Goal: Task Accomplishment & Management: Manage account settings

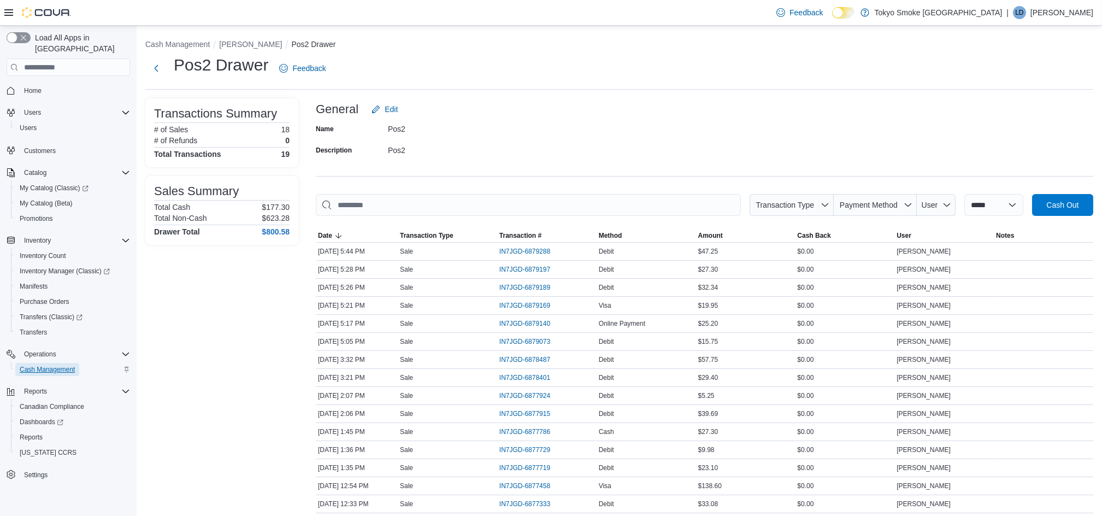
click at [57, 365] on span "Cash Management" at bounding box center [47, 369] width 55 height 9
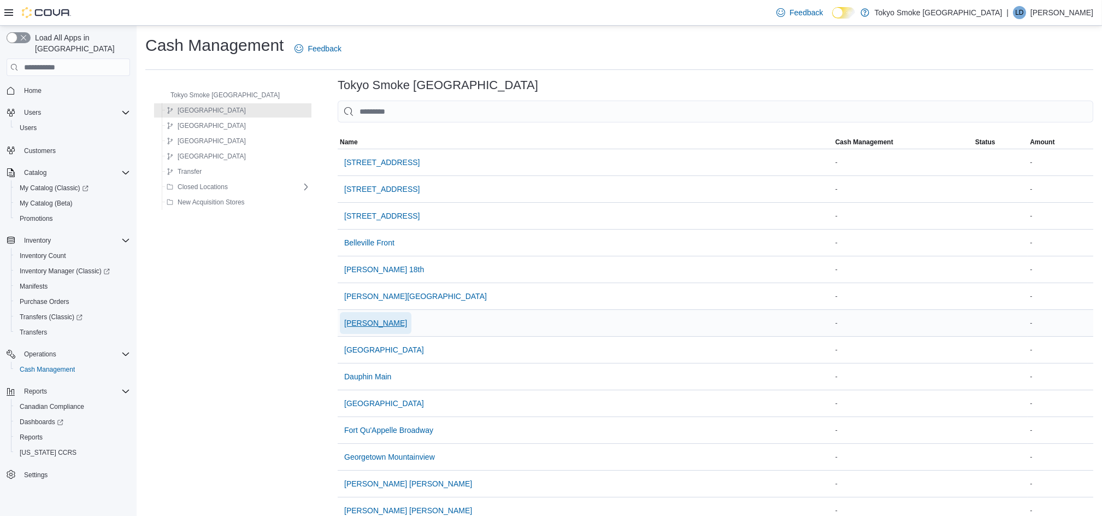
click at [371, 318] on span "[PERSON_NAME]" at bounding box center [375, 323] width 63 height 11
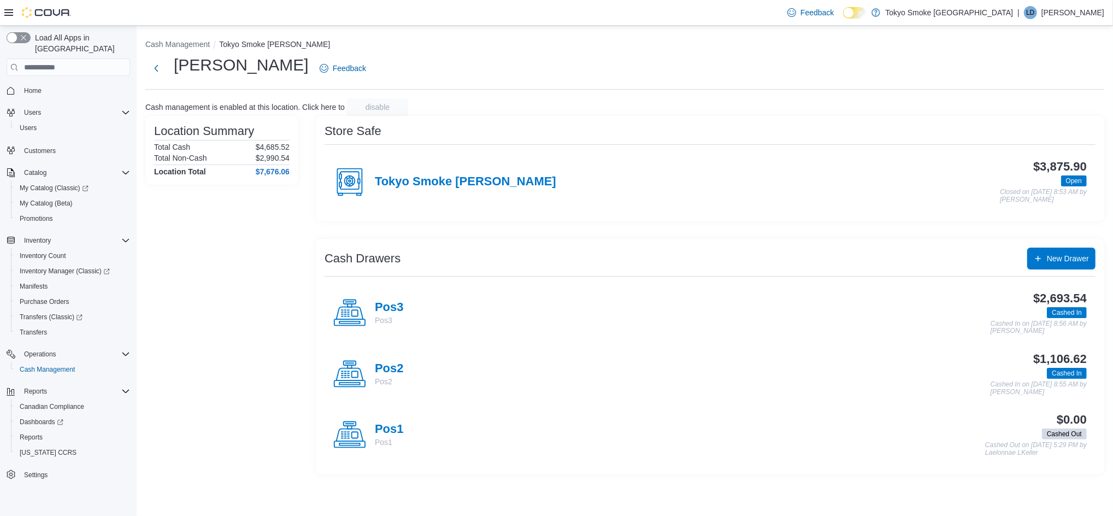
click at [260, 302] on div "Location Summary Total Cash $4,685.52 Total Non-Cash $2,990.54 Location Total $…" at bounding box center [221, 295] width 153 height 359
click at [381, 308] on h4 "Pos3" at bounding box center [389, 308] width 29 height 14
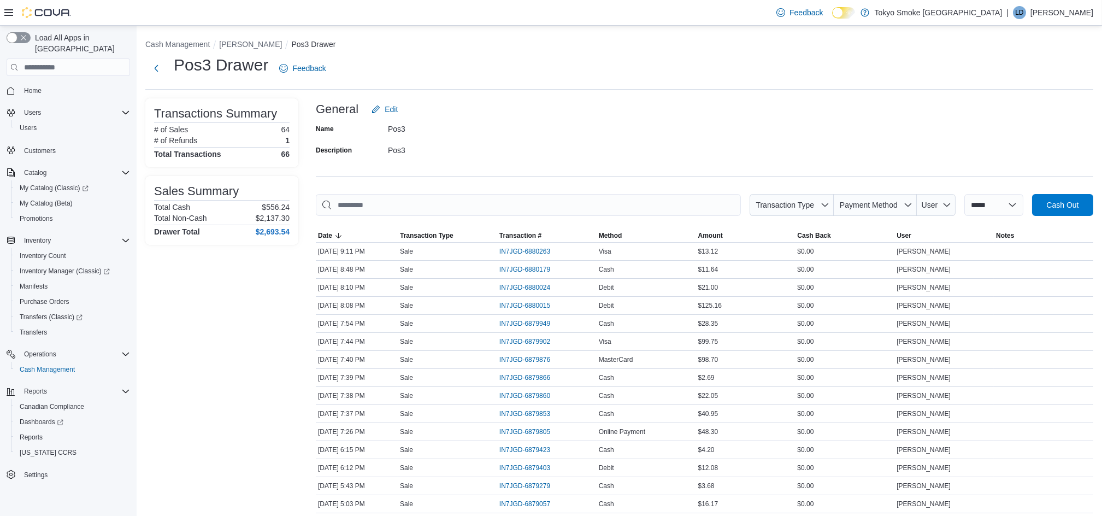
scroll to position [372, 0]
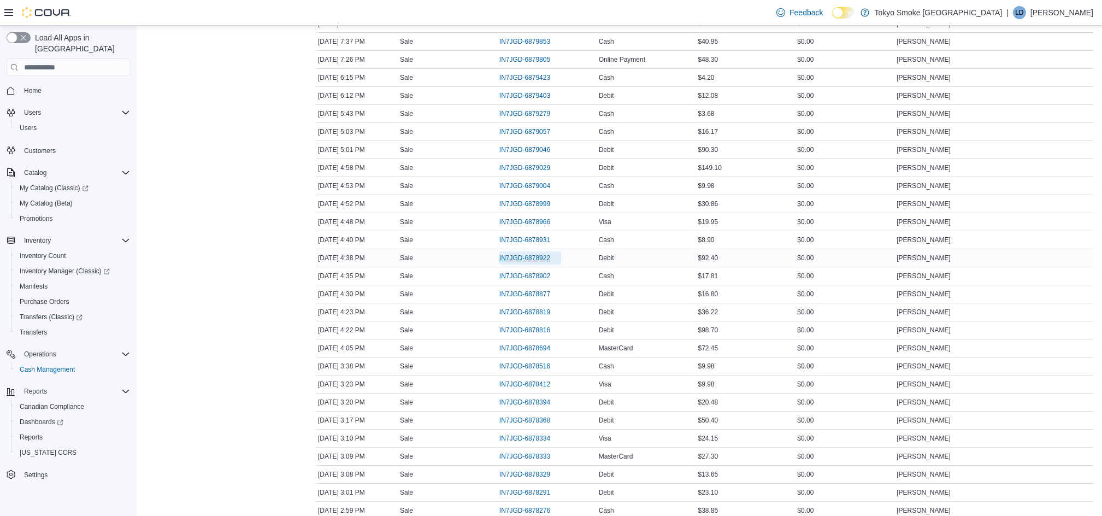
click at [545, 257] on span "IN7JGD-6878922" at bounding box center [525, 258] width 51 height 9
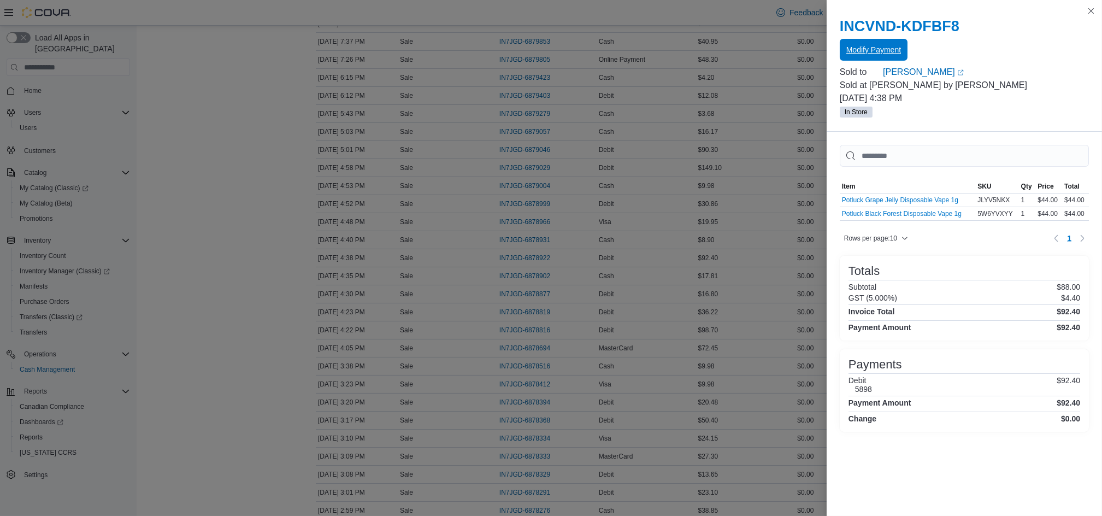
click at [883, 44] on span "Modify Payment" at bounding box center [874, 50] width 55 height 22
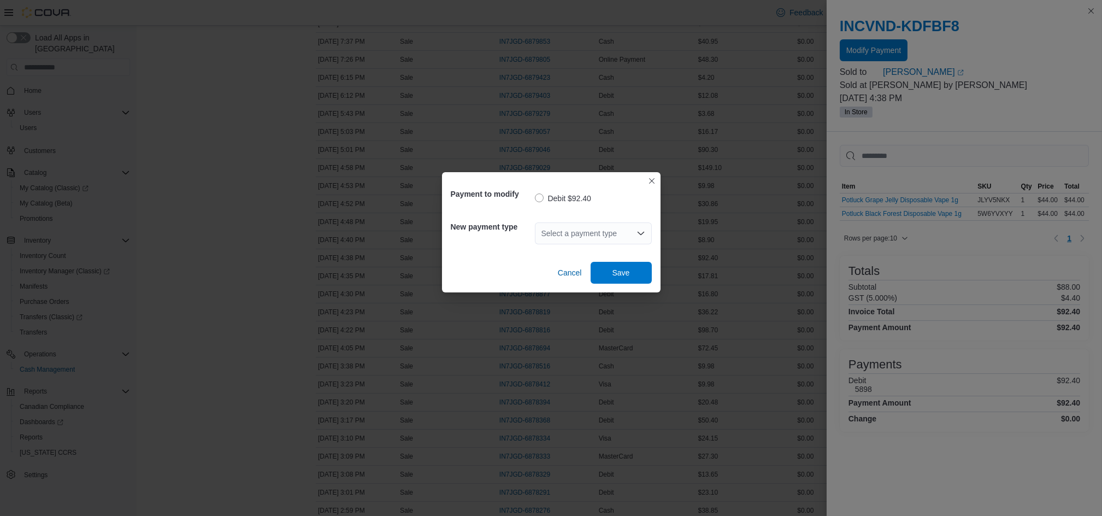
click at [562, 240] on div "Select a payment type" at bounding box center [593, 233] width 117 height 22
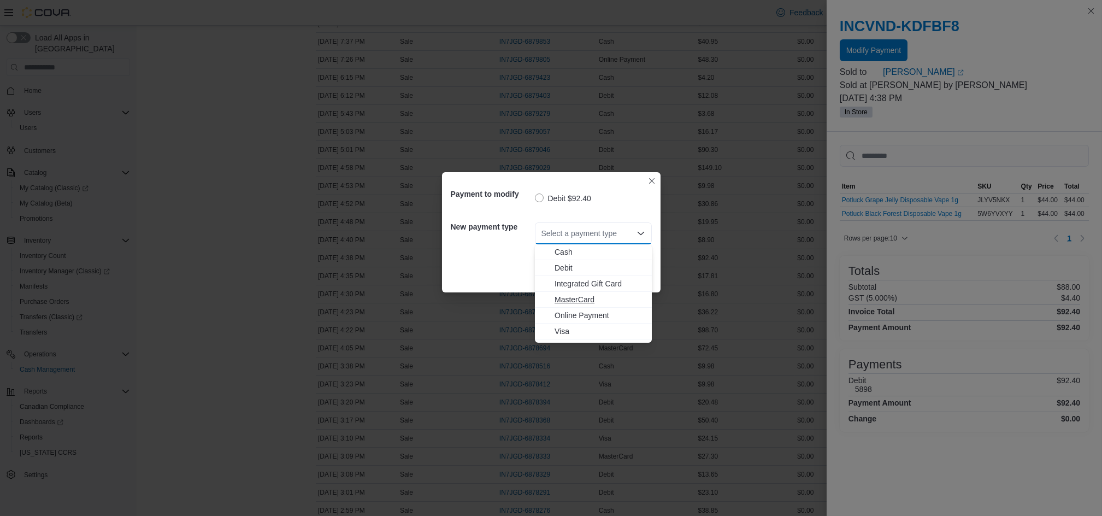
click at [574, 300] on span "MasterCard" at bounding box center [600, 299] width 91 height 11
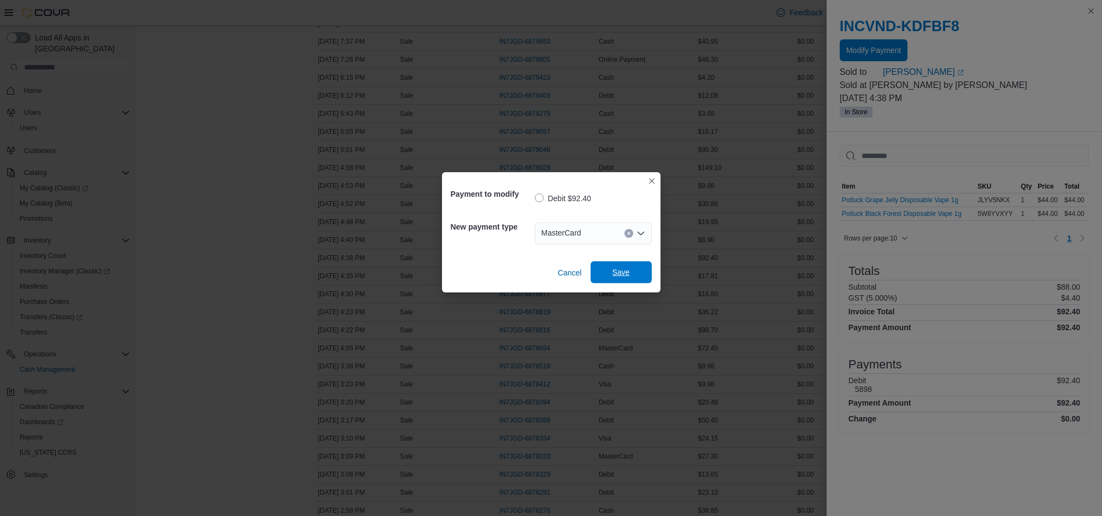
click at [634, 273] on span "Save" at bounding box center [621, 272] width 48 height 22
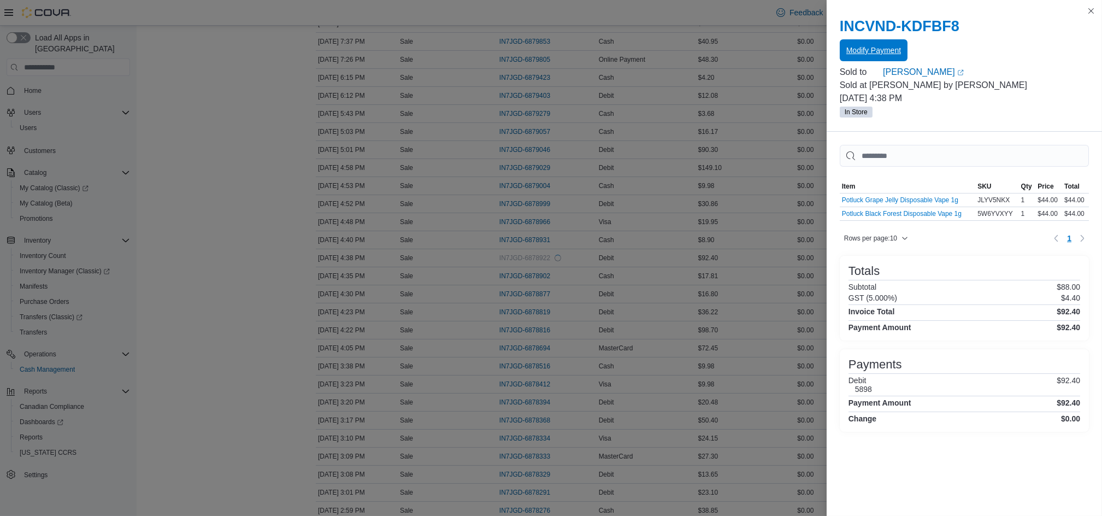
scroll to position [0, 0]
click at [1092, 13] on button "Close this dialog" at bounding box center [1091, 10] width 13 height 13
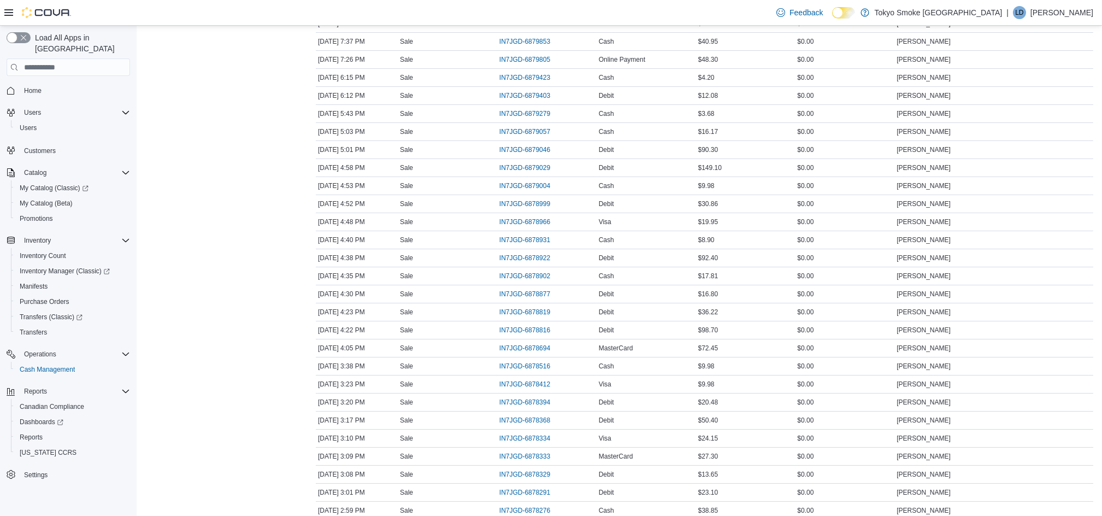
click at [1057, 11] on p "[PERSON_NAME]" at bounding box center [1062, 12] width 63 height 13
click at [1030, 106] on span "Sign Out" at bounding box center [1023, 107] width 30 height 11
